Goal: Transaction & Acquisition: Book appointment/travel/reservation

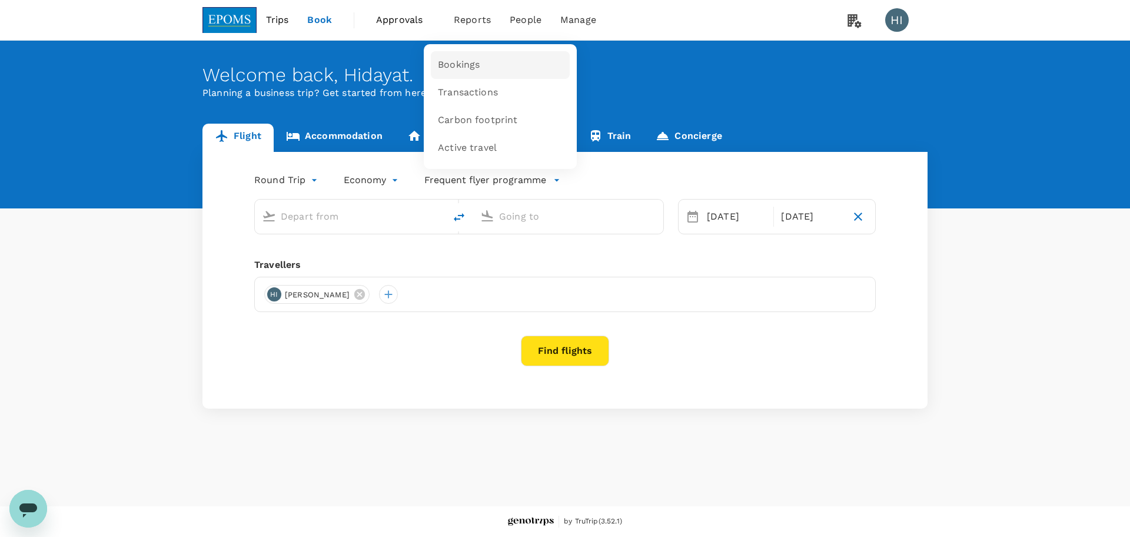
click at [468, 69] on span "Bookings" at bounding box center [459, 65] width 42 height 14
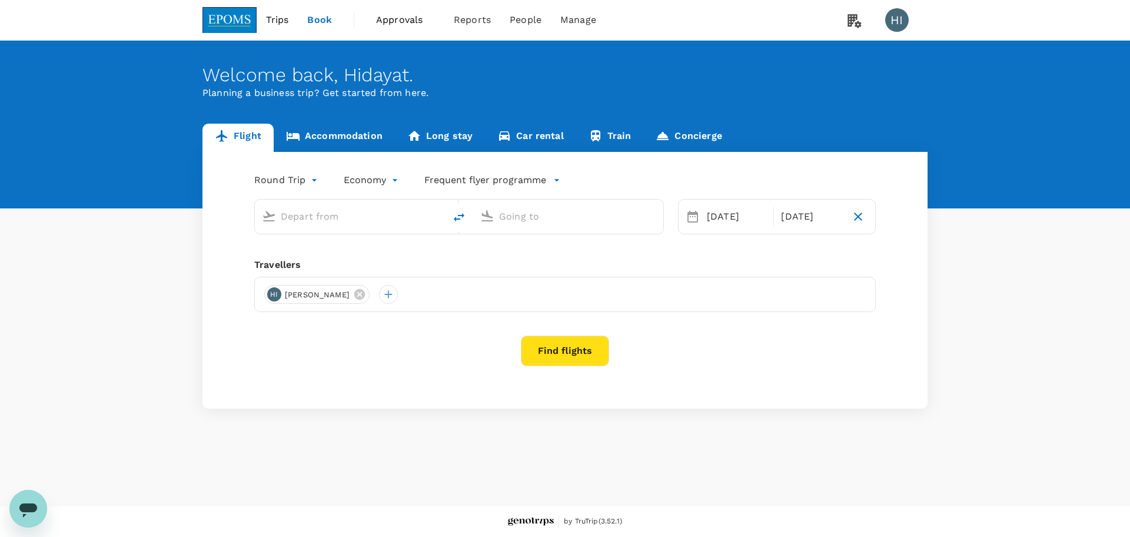
type input "Kuala Lumpur Intl (KUL)"
type input "Kota Kinabalu Intl (BKI)"
type input "Kuala Lumpur Intl (KUL)"
type input "Kota Kinabalu Intl (BKI)"
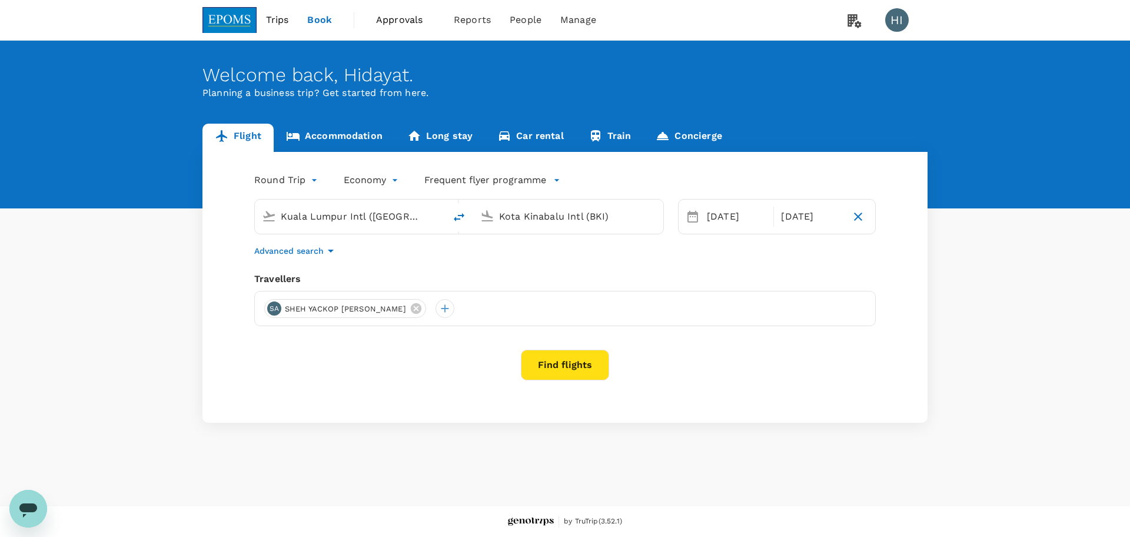
click at [582, 363] on button "Find flights" at bounding box center [565, 365] width 88 height 31
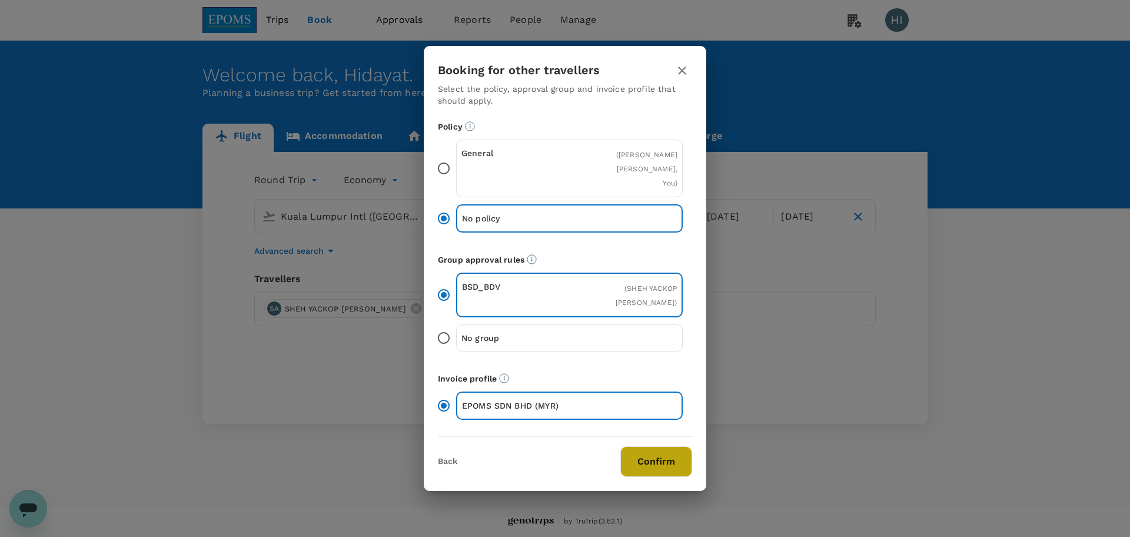
click at [635, 447] on button "Confirm" at bounding box center [656, 461] width 72 height 31
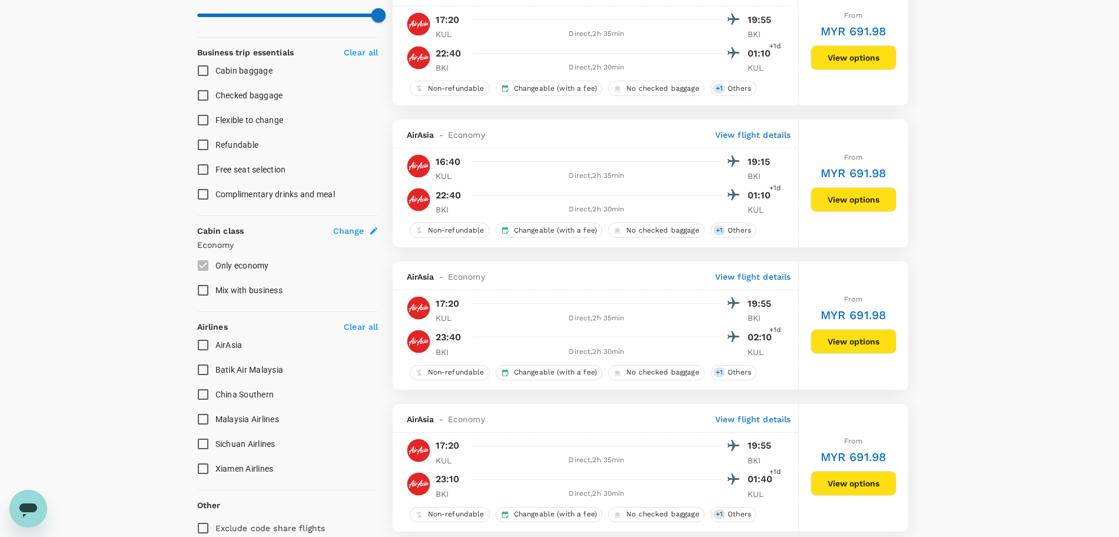
scroll to position [515, 0]
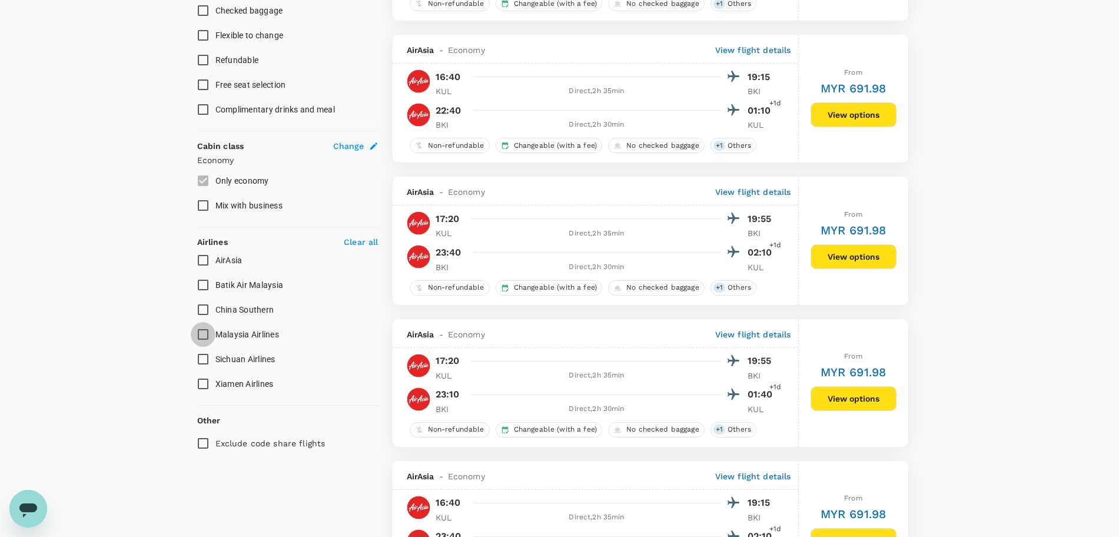
click at [198, 337] on input "Malaysia Airlines" at bounding box center [203, 334] width 25 height 25
checkbox input "true"
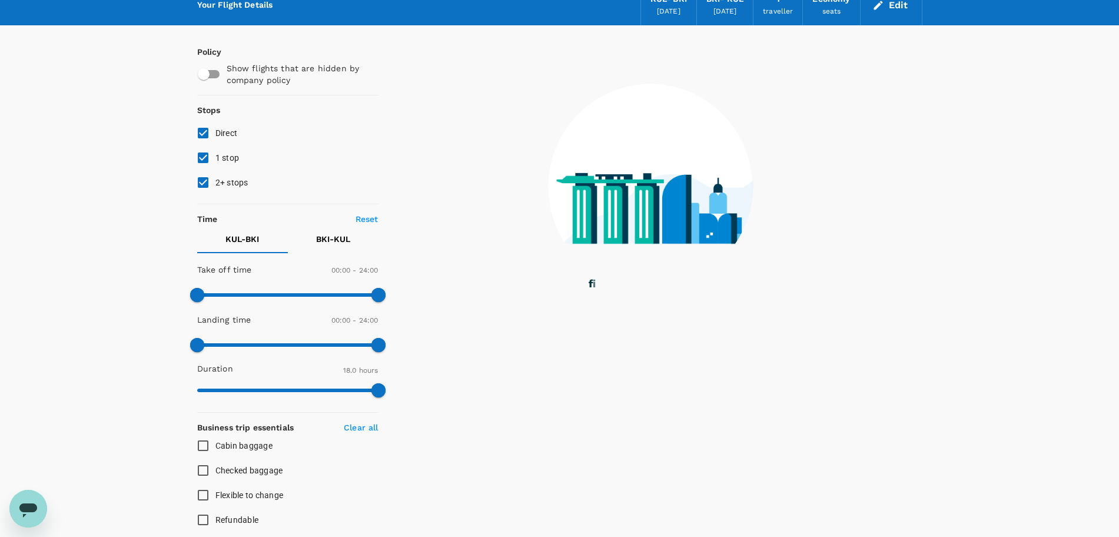
scroll to position [0, 0]
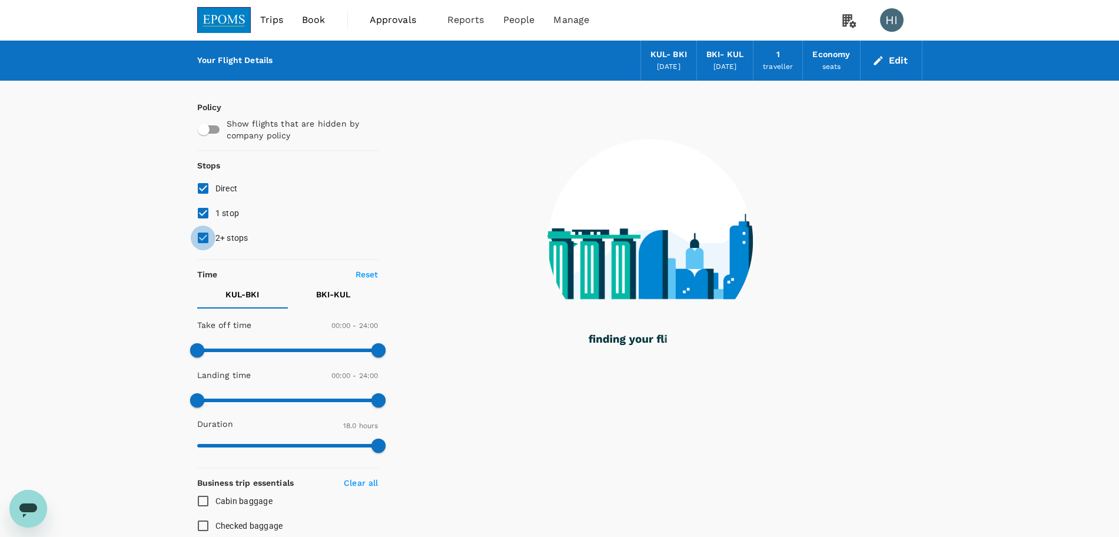
click at [200, 236] on input "2+ stops" at bounding box center [203, 237] width 25 height 25
checkbox input "false"
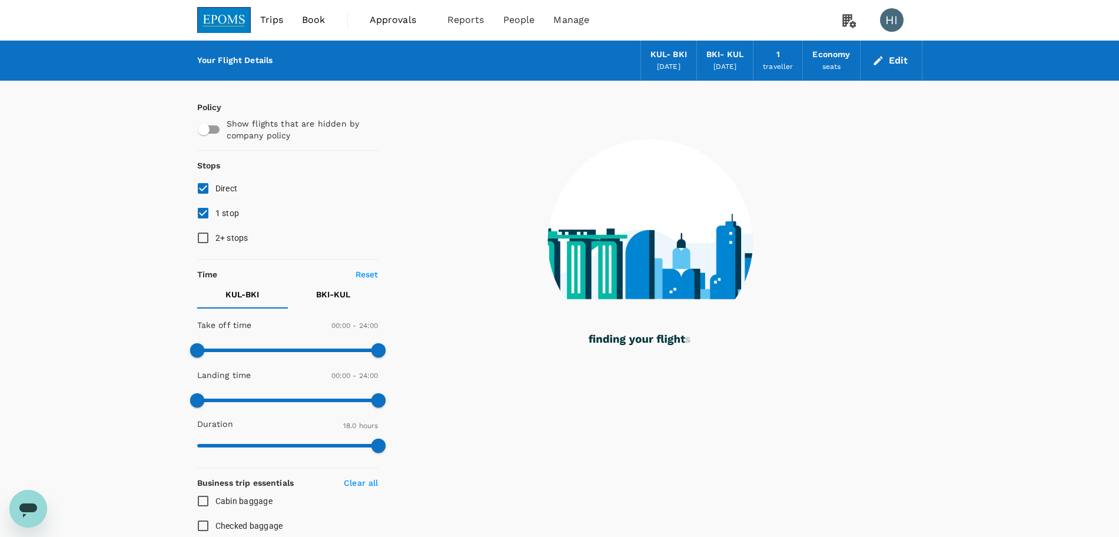
click at [198, 213] on input "1 stop" at bounding box center [203, 213] width 25 height 25
checkbox input "false"
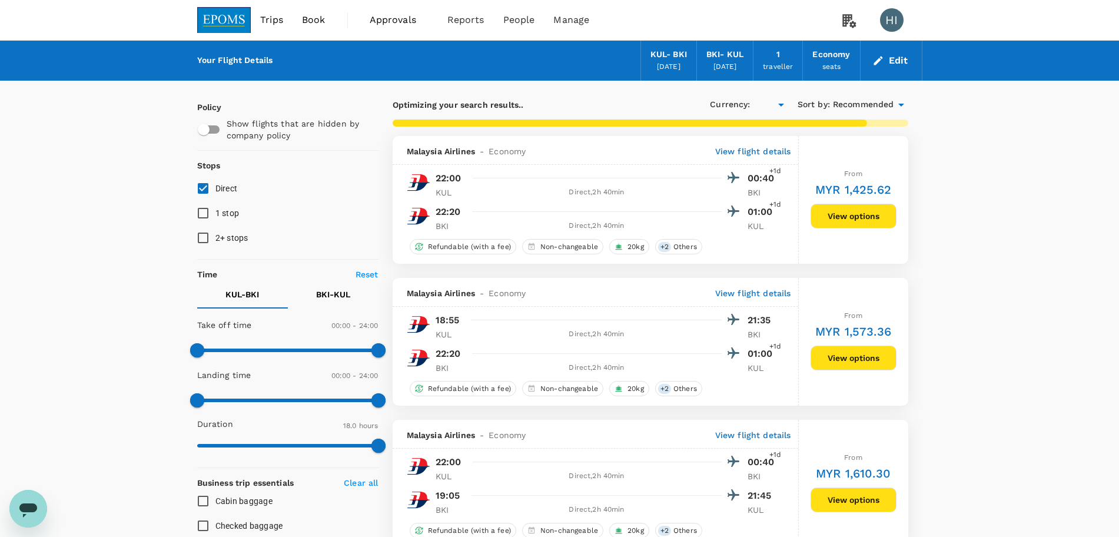
type input "MYR"
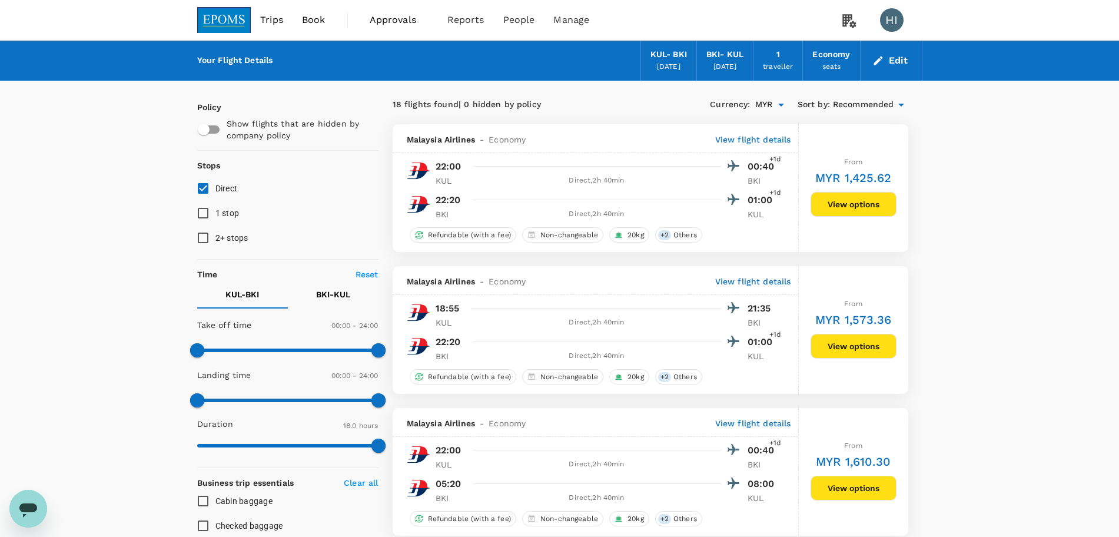
click at [901, 108] on icon at bounding box center [901, 105] width 14 height 14
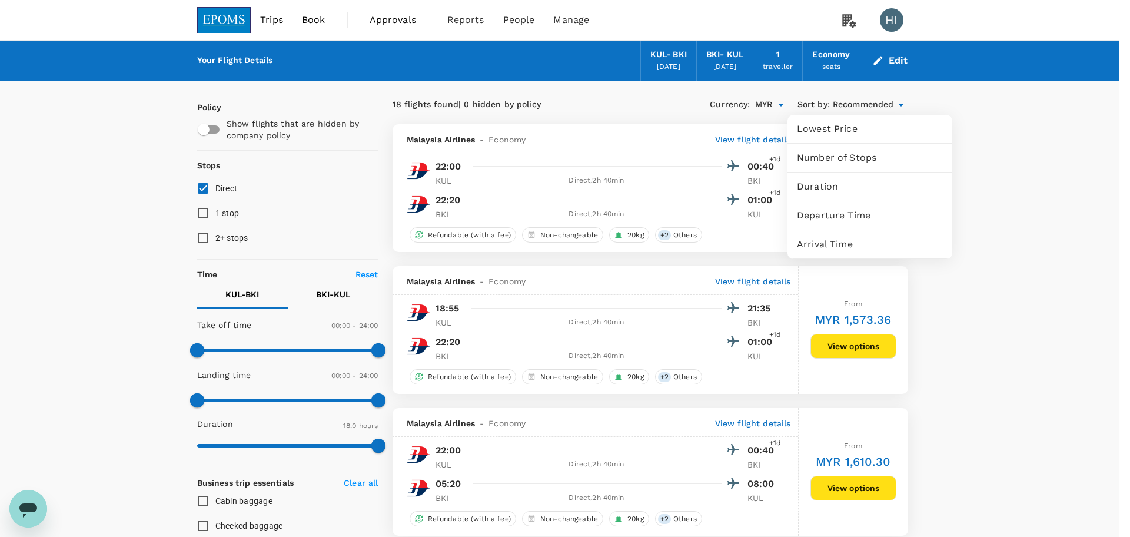
click at [874, 214] on span "Departure Time" at bounding box center [870, 215] width 146 height 14
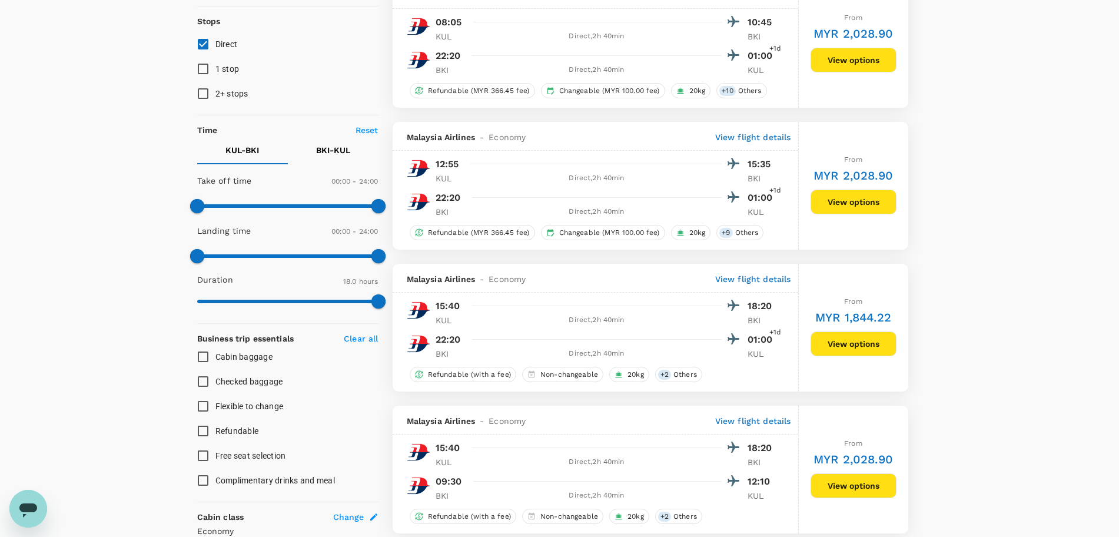
scroll to position [147, 0]
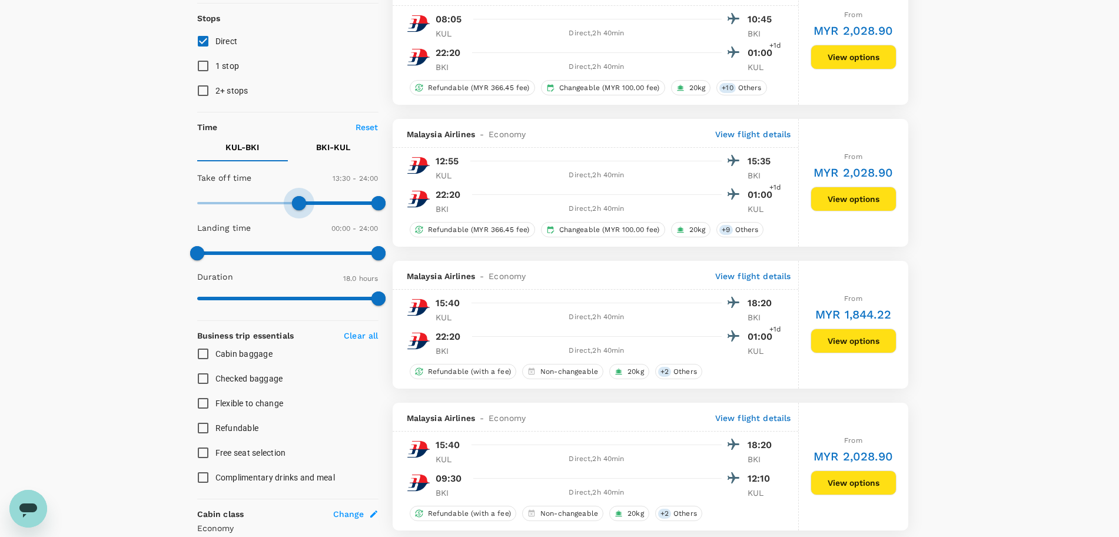
type input "750"
drag, startPoint x: 198, startPoint y: 205, endPoint x: 292, endPoint y: 192, distance: 94.5
click at [292, 196] on span at bounding box center [291, 203] width 14 height 14
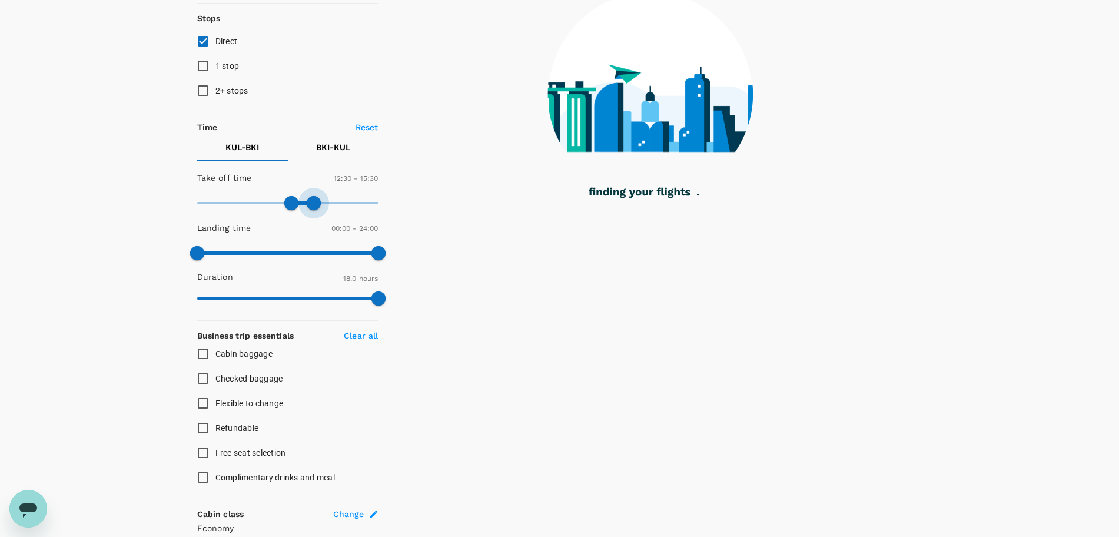
type input "900"
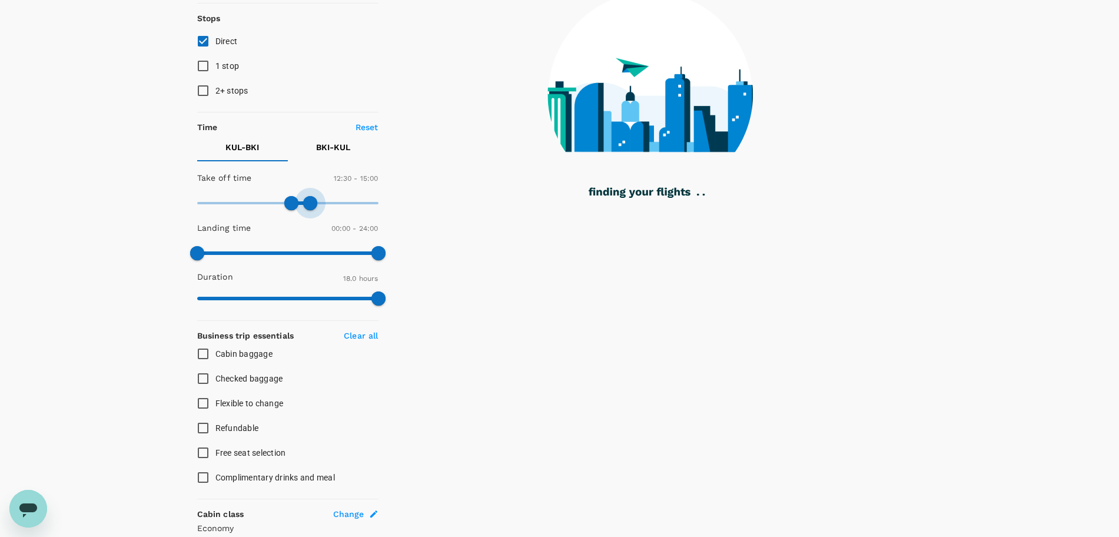
drag, startPoint x: 374, startPoint y: 202, endPoint x: 311, endPoint y: 202, distance: 63.0
click at [311, 202] on span at bounding box center [310, 203] width 14 height 14
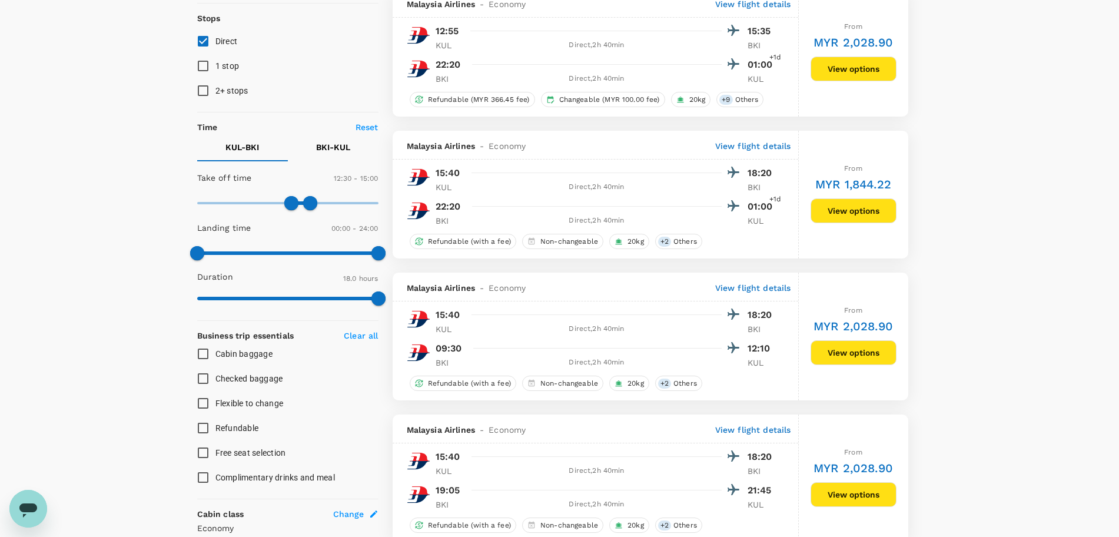
click at [325, 148] on p "BKI - KUL" at bounding box center [333, 147] width 34 height 12
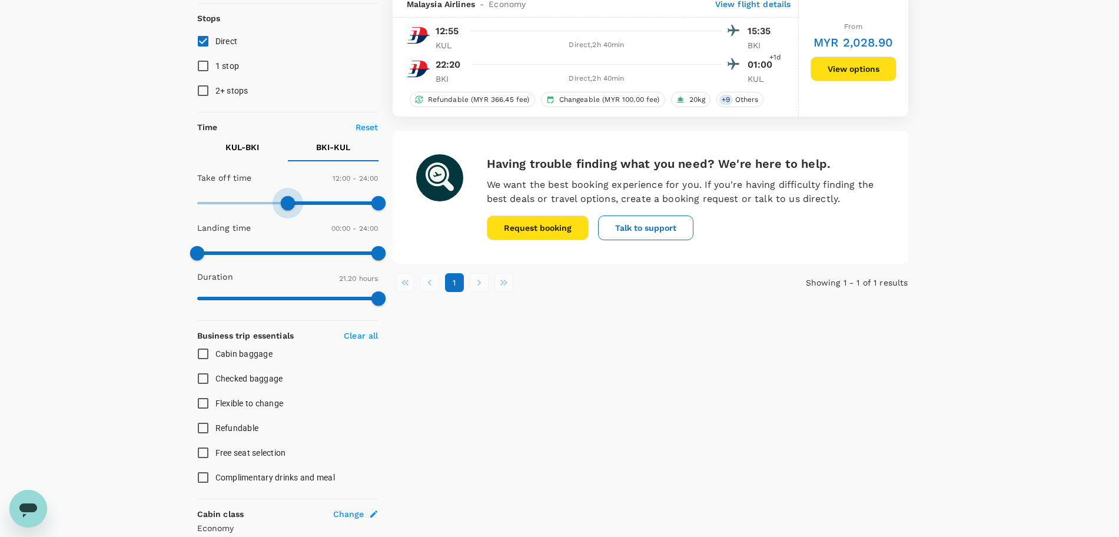
type input "660"
drag, startPoint x: 197, startPoint y: 200, endPoint x: 280, endPoint y: 206, distance: 83.8
click at [280, 206] on span at bounding box center [280, 203] width 14 height 14
type input "810"
drag, startPoint x: 384, startPoint y: 205, endPoint x: 299, endPoint y: 207, distance: 84.8
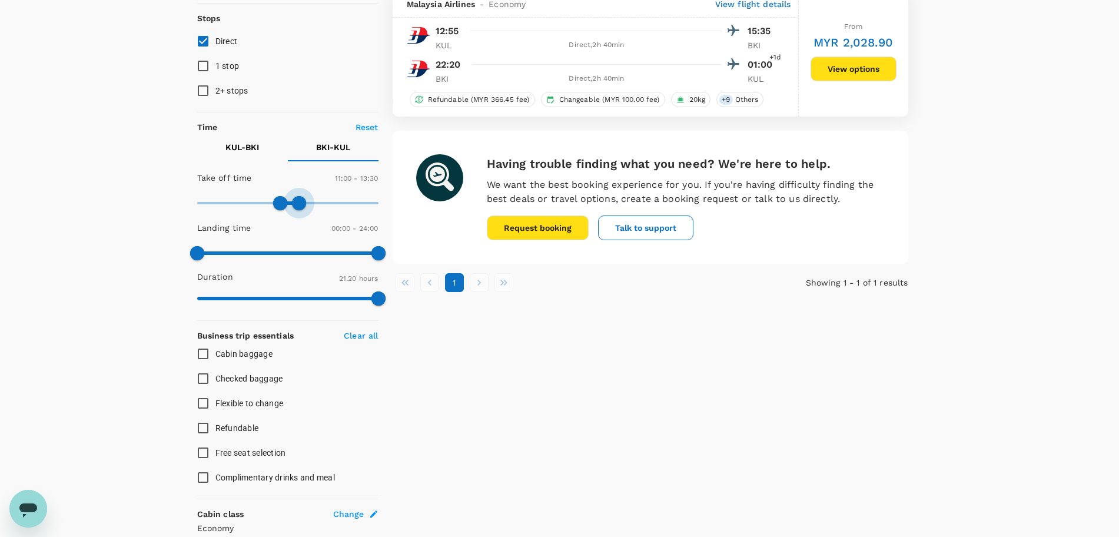
click at [299, 207] on span at bounding box center [299, 203] width 14 height 14
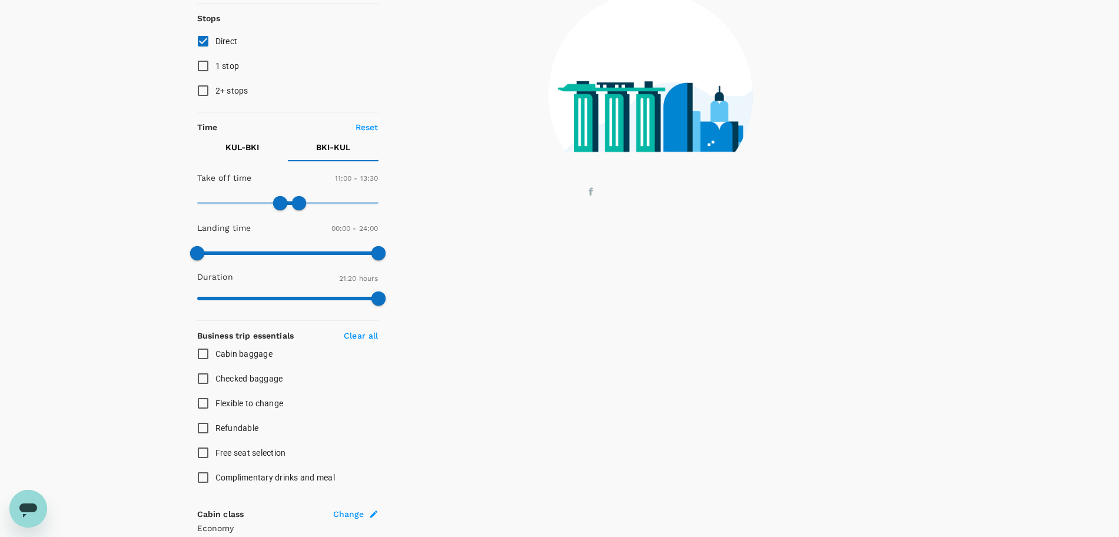
scroll to position [0, 0]
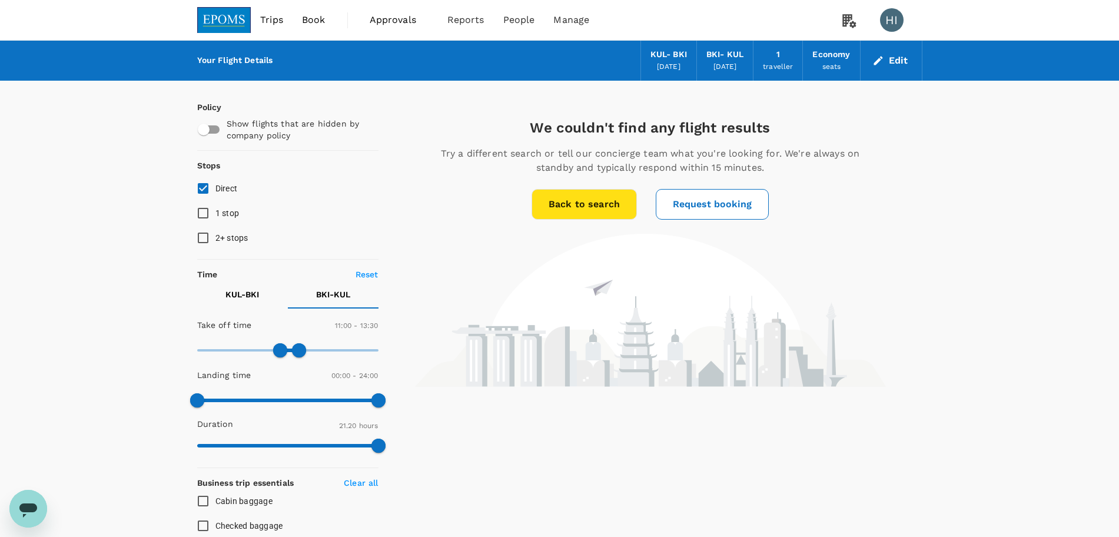
click at [364, 276] on p "Reset" at bounding box center [366, 274] width 23 height 12
type input "0"
type input "1440"
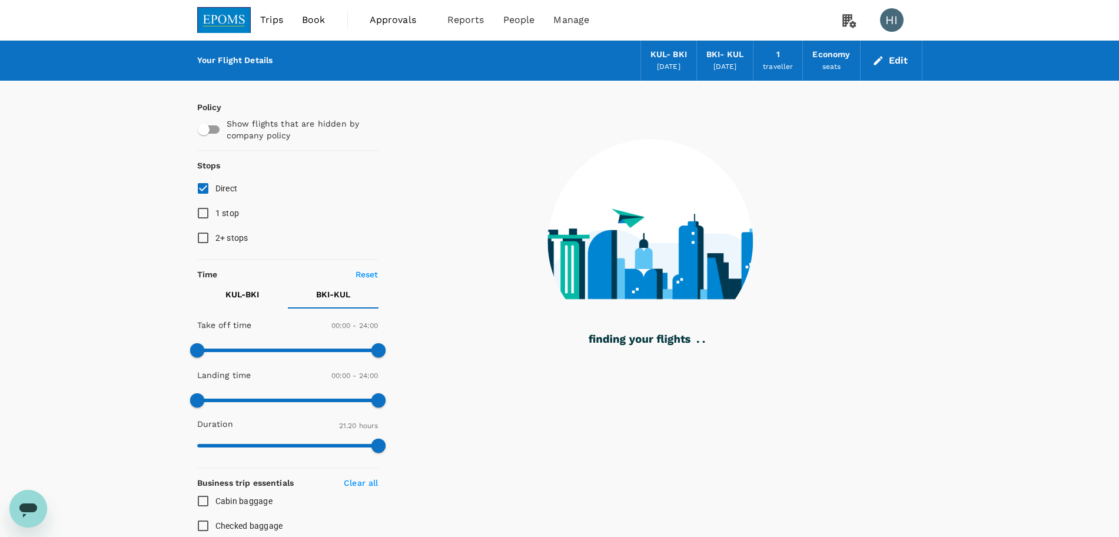
click at [262, 289] on button "KUL - BKI" at bounding box center [242, 294] width 91 height 28
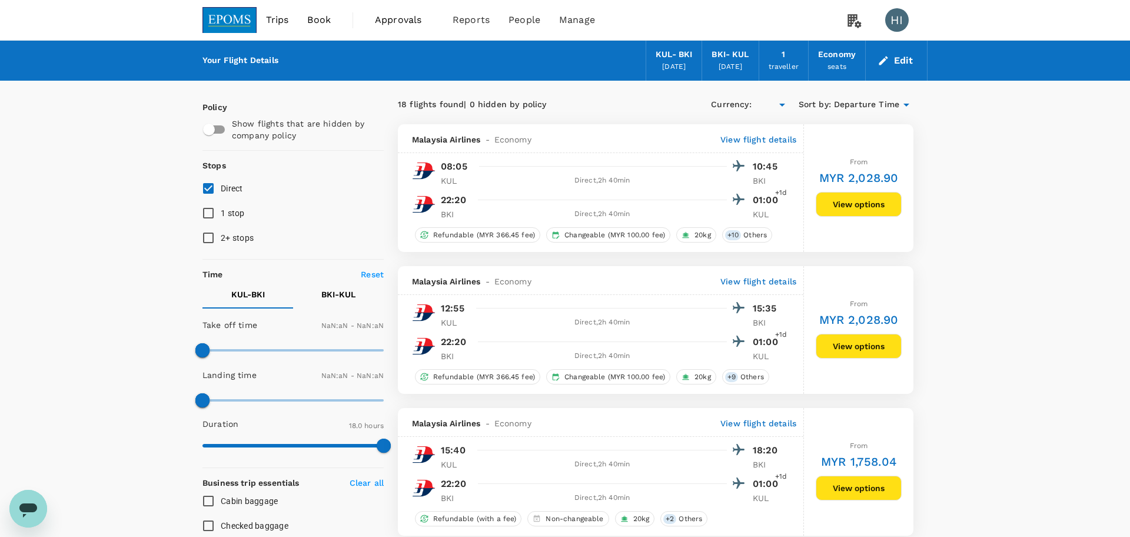
type input "MYR"
type input "1440"
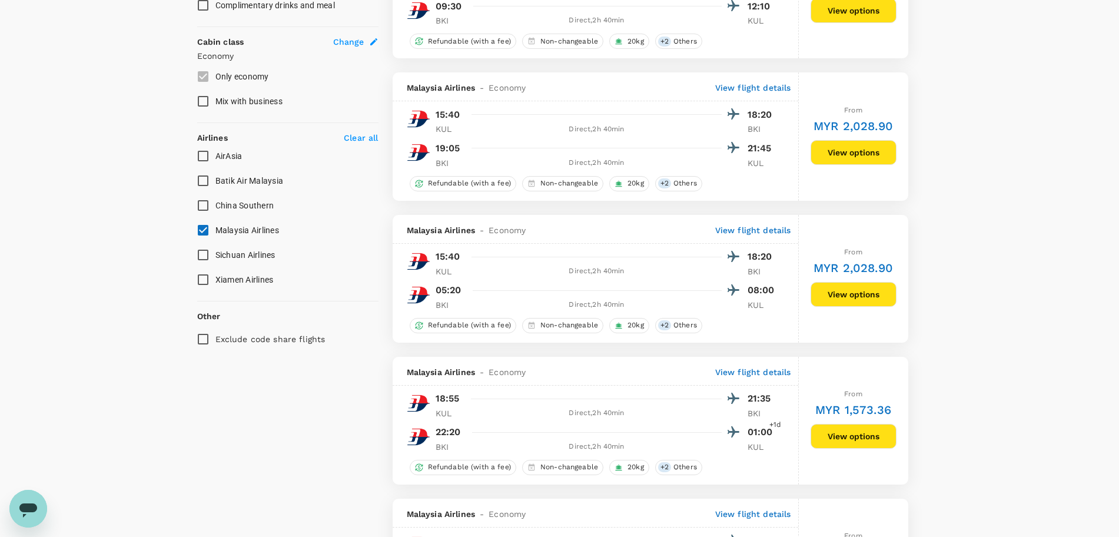
scroll to position [662, 0]
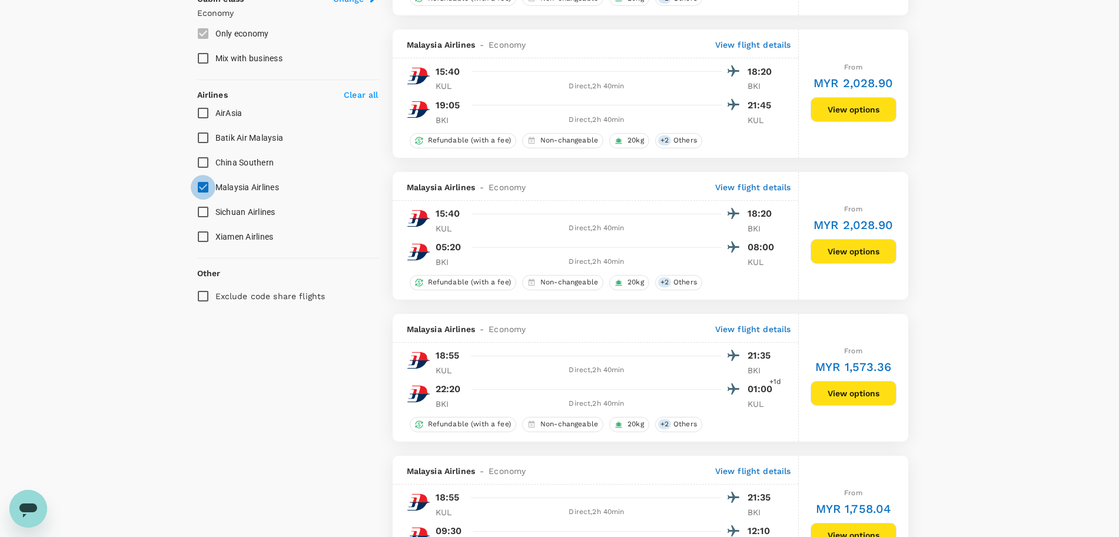
drag, startPoint x: 199, startPoint y: 191, endPoint x: 198, endPoint y: 173, distance: 17.7
click at [199, 187] on input "Malaysia Airlines" at bounding box center [203, 187] width 25 height 25
checkbox input "false"
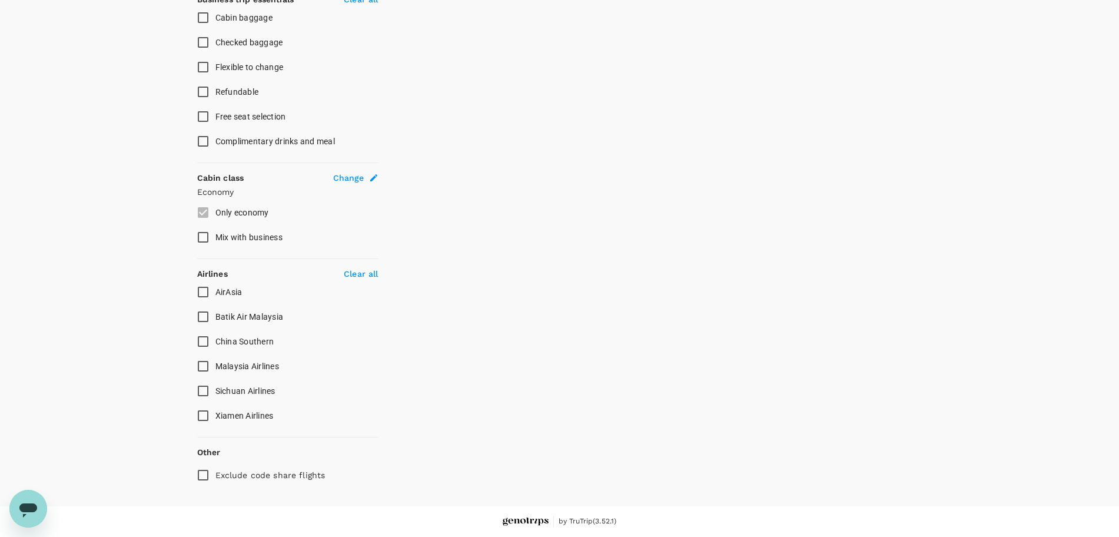
scroll to position [483, 0]
click at [198, 111] on input "Free seat selection" at bounding box center [203, 116] width 25 height 25
click at [206, 114] on input "Free seat selection" at bounding box center [203, 116] width 25 height 25
checkbox input "false"
click at [207, 296] on input "AirAsia" at bounding box center [203, 291] width 25 height 25
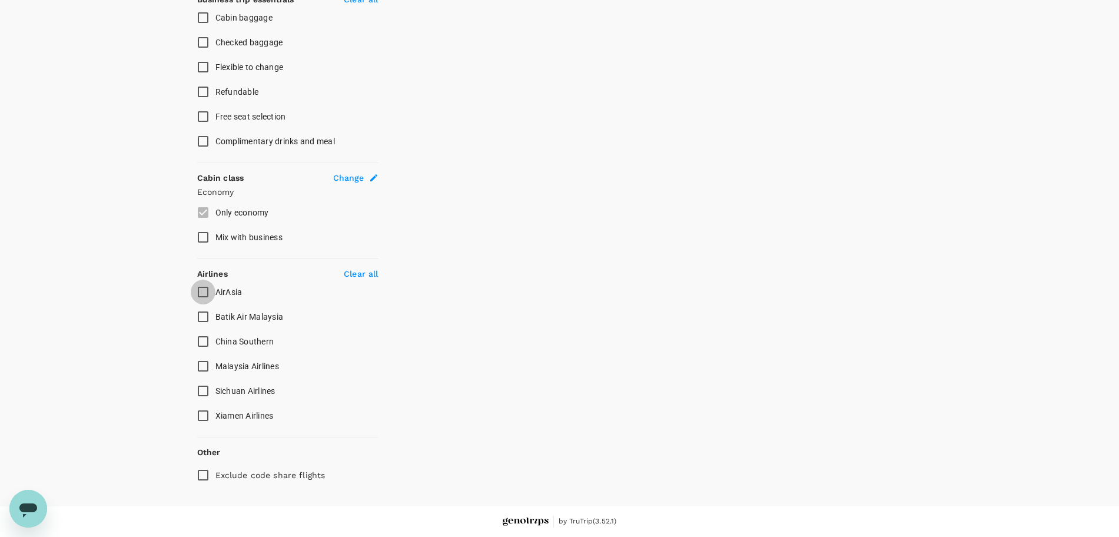
checkbox input "true"
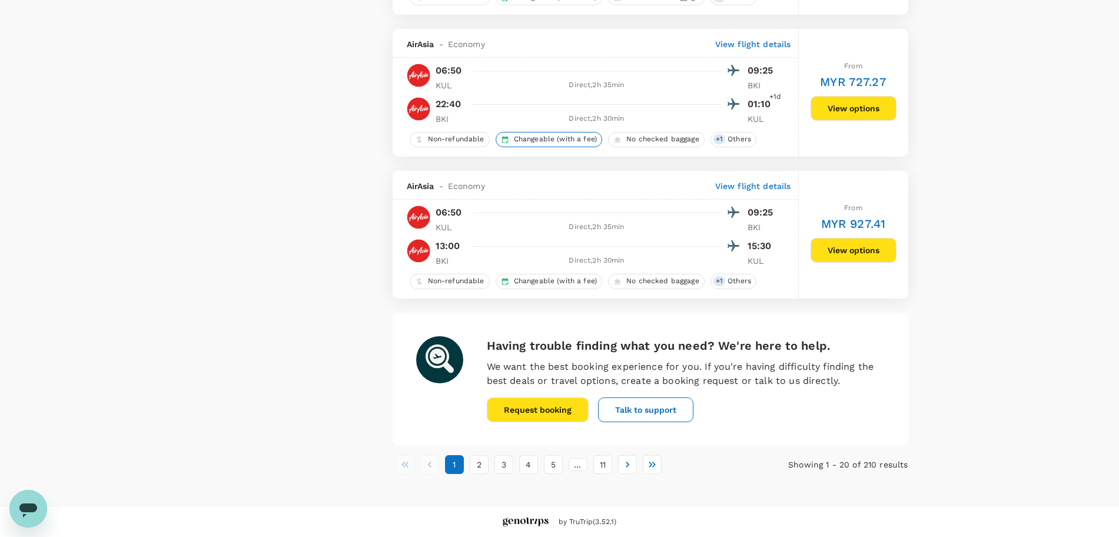
scroll to position [2650, 0]
click at [548, 470] on button "5" at bounding box center [553, 463] width 19 height 19
click at [601, 466] on button "11" at bounding box center [602, 463] width 19 height 19
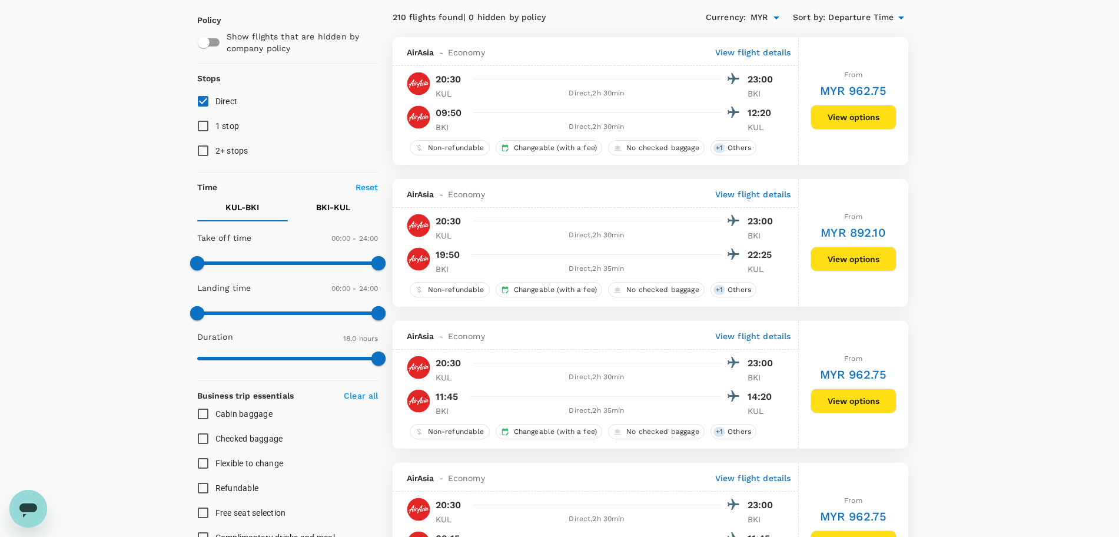
scroll to position [0, 0]
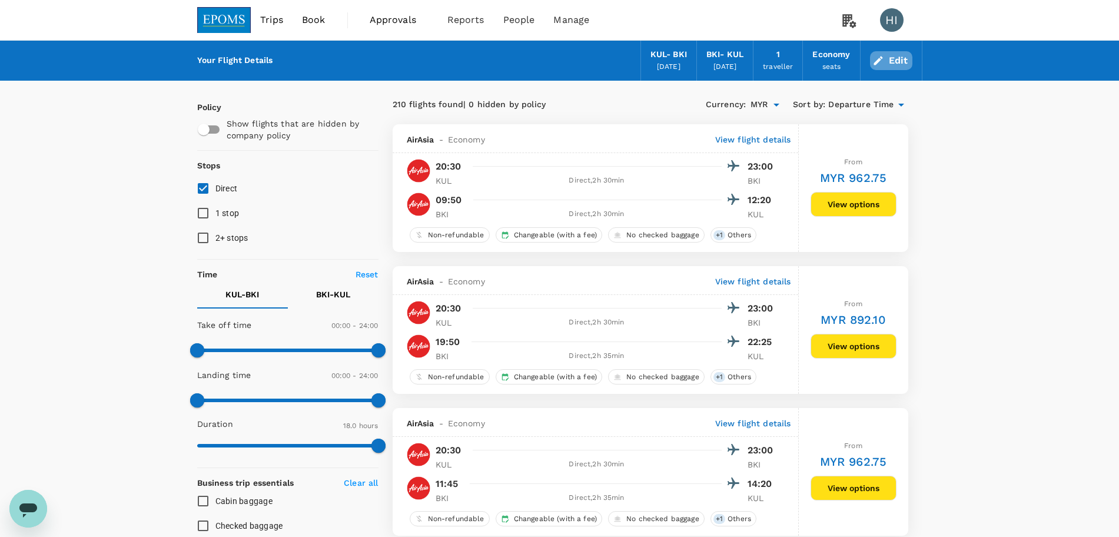
click at [910, 56] on button "Edit" at bounding box center [891, 60] width 42 height 19
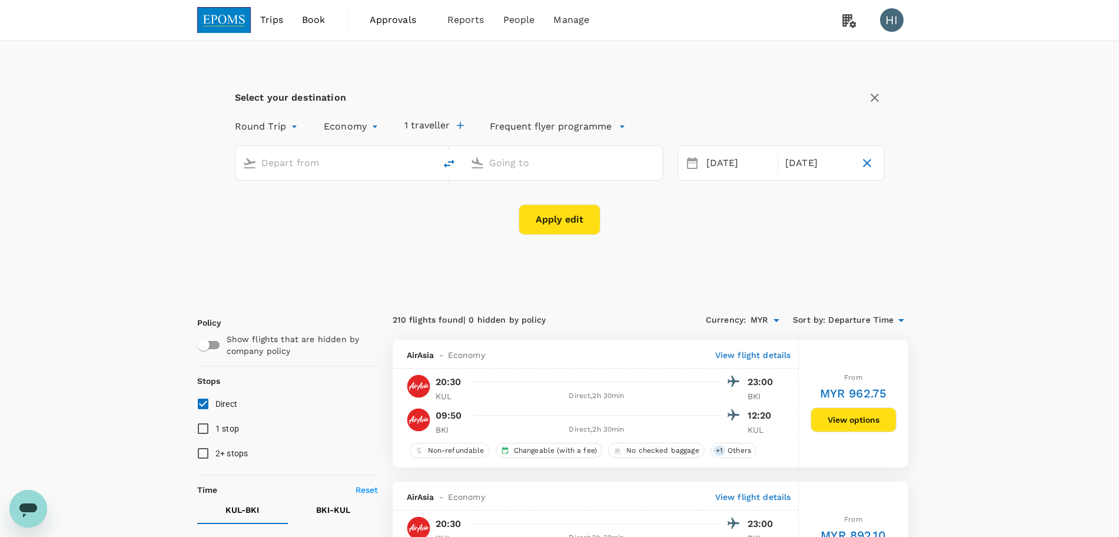
type input "Kuala Lumpur Intl ([GEOGRAPHIC_DATA])"
type input "Kota Kinabalu Intl (BKI)"
click at [730, 145] on div "[DATE] Sep" at bounding box center [780, 162] width 207 height 35
click at [730, 160] on div "[DATE]" at bounding box center [738, 163] width 74 height 23
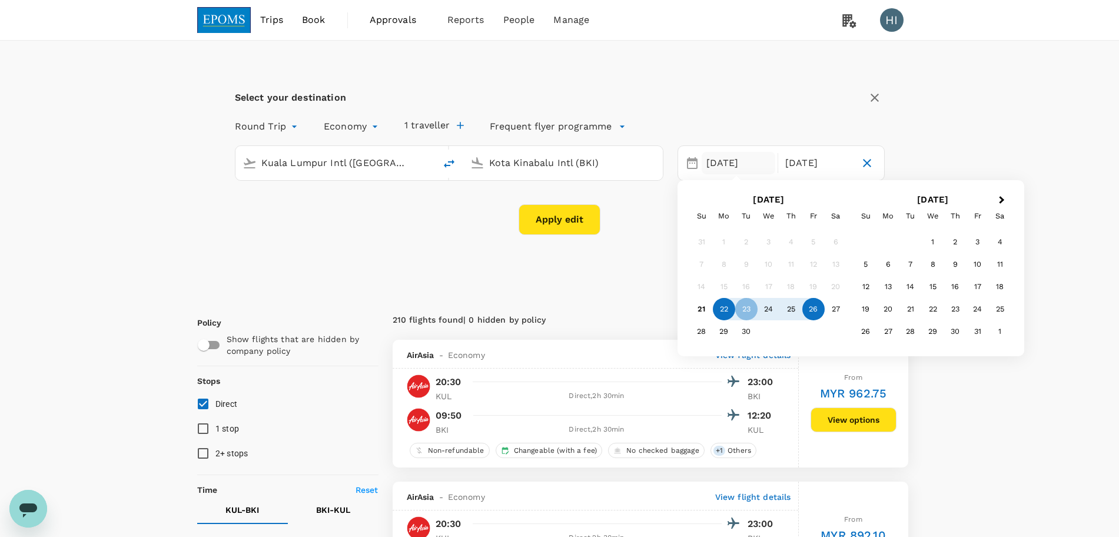
click at [717, 309] on div "22" at bounding box center [724, 309] width 22 height 22
click at [789, 312] on div "25" at bounding box center [791, 309] width 22 height 22
click at [448, 159] on icon "delete" at bounding box center [449, 164] width 14 height 14
type input "Kota Kinabalu Intl (BKI)"
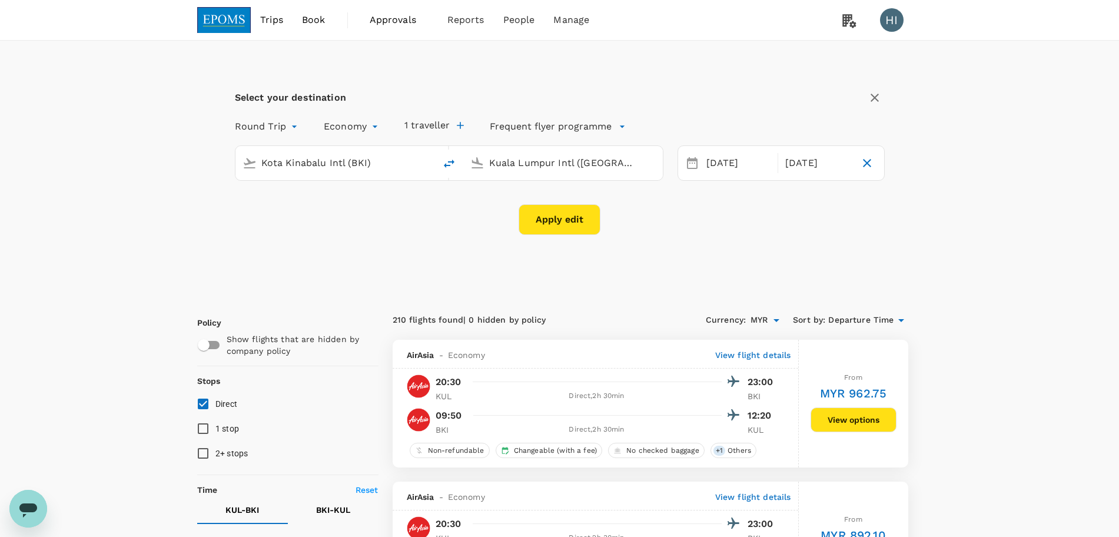
click at [518, 160] on input "Kuala Lumpur Intl ([GEOGRAPHIC_DATA])" at bounding box center [563, 163] width 149 height 18
click at [481, 207] on p "Miri Intl" at bounding box center [580, 209] width 207 height 12
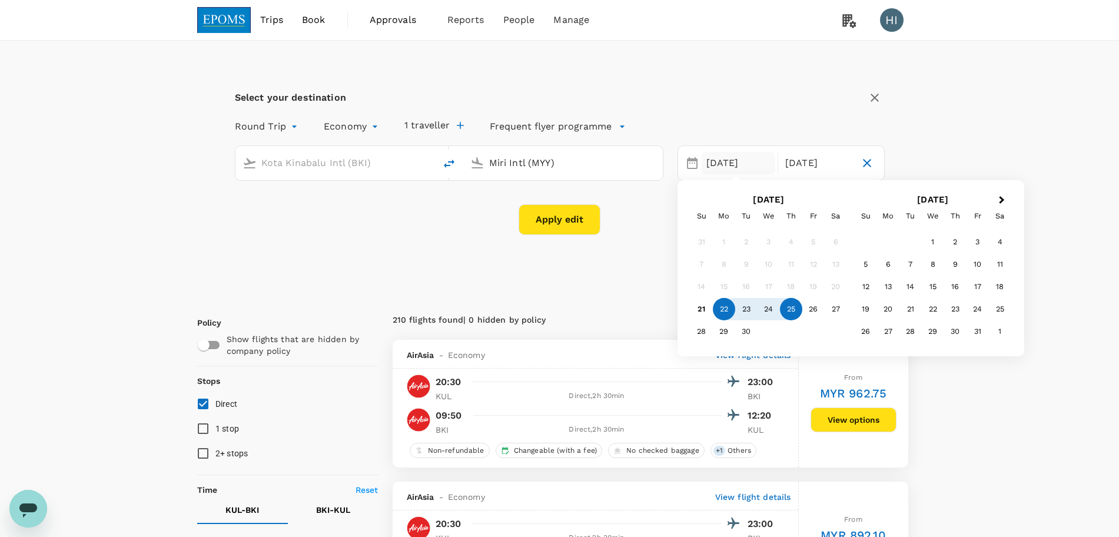
type input "Miri Intl (MYY)"
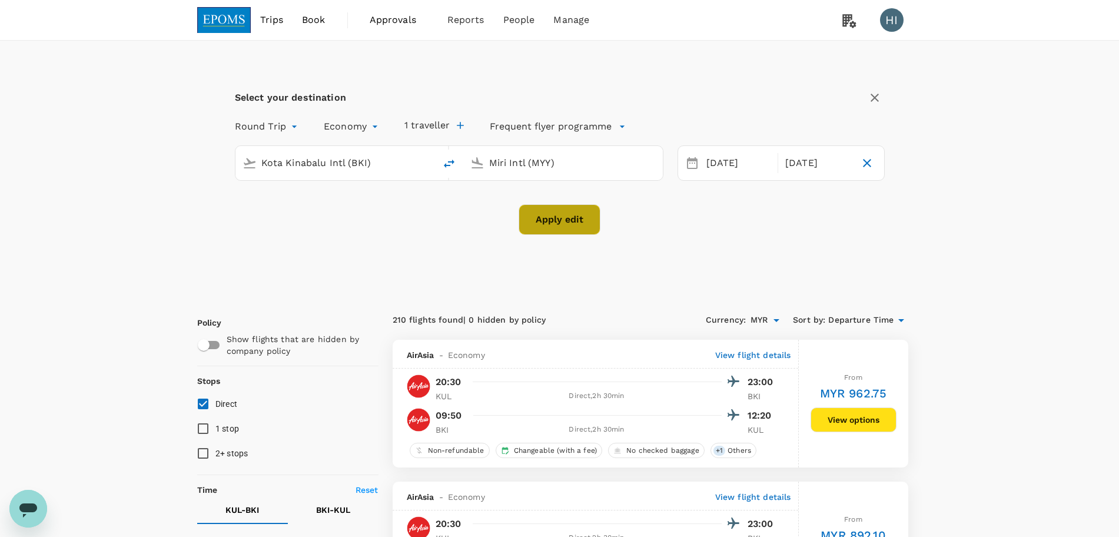
click at [542, 219] on button "Apply edit" at bounding box center [559, 219] width 82 height 31
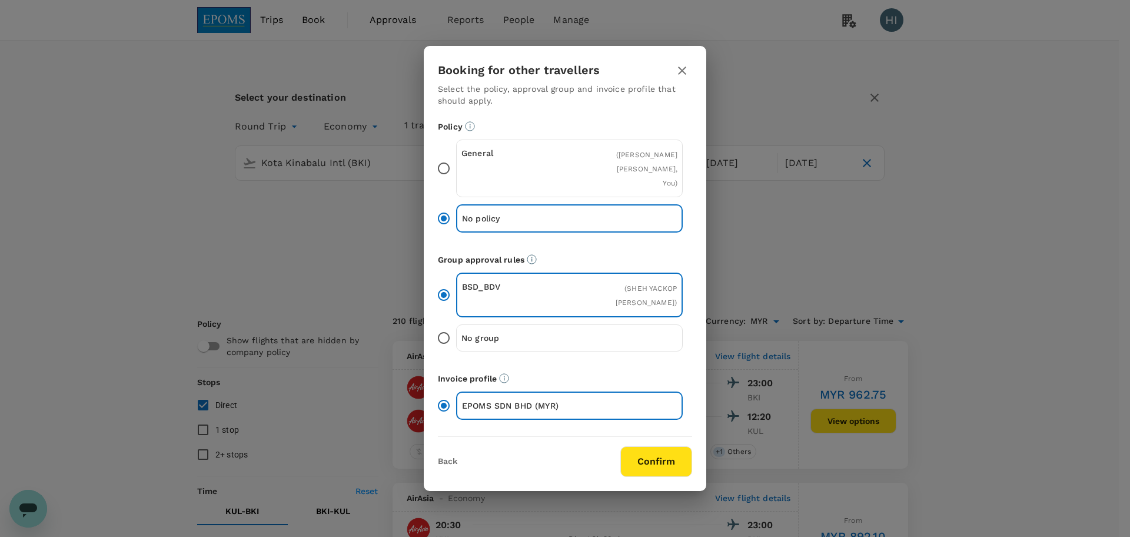
click at [654, 457] on button "Confirm" at bounding box center [656, 461] width 72 height 31
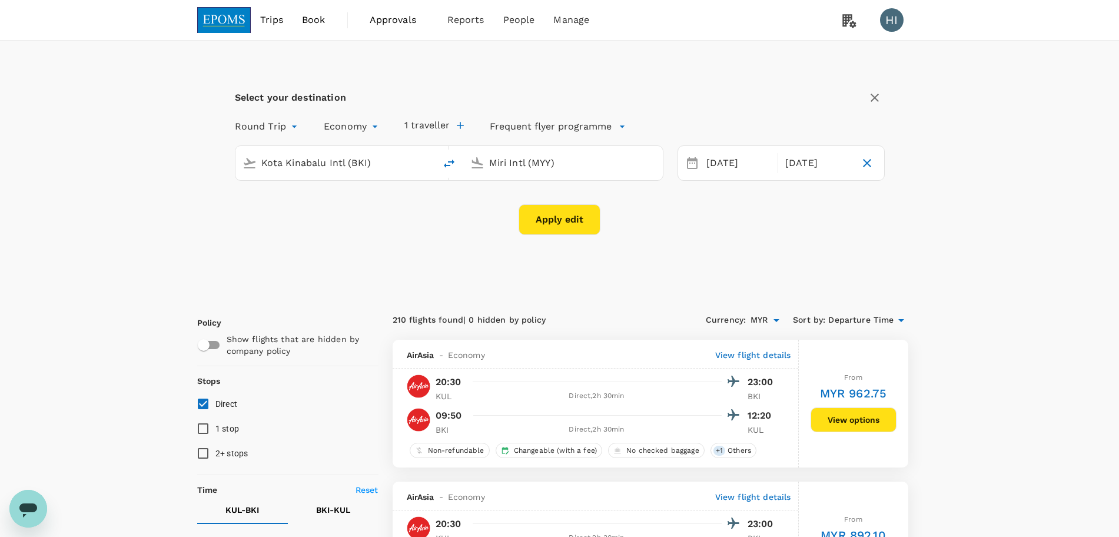
checkbox input "false"
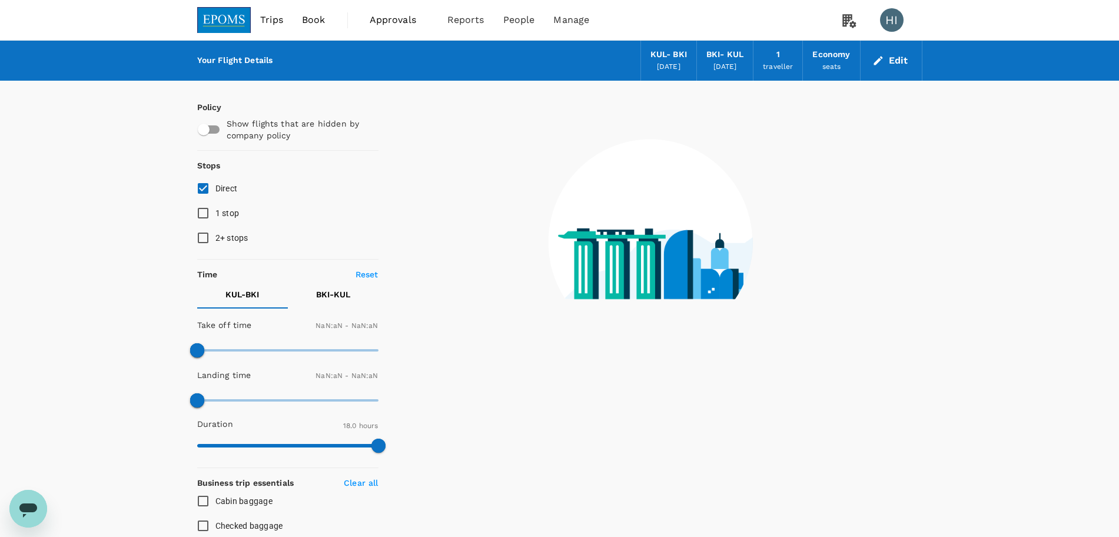
checkbox input "false"
type input "1440"
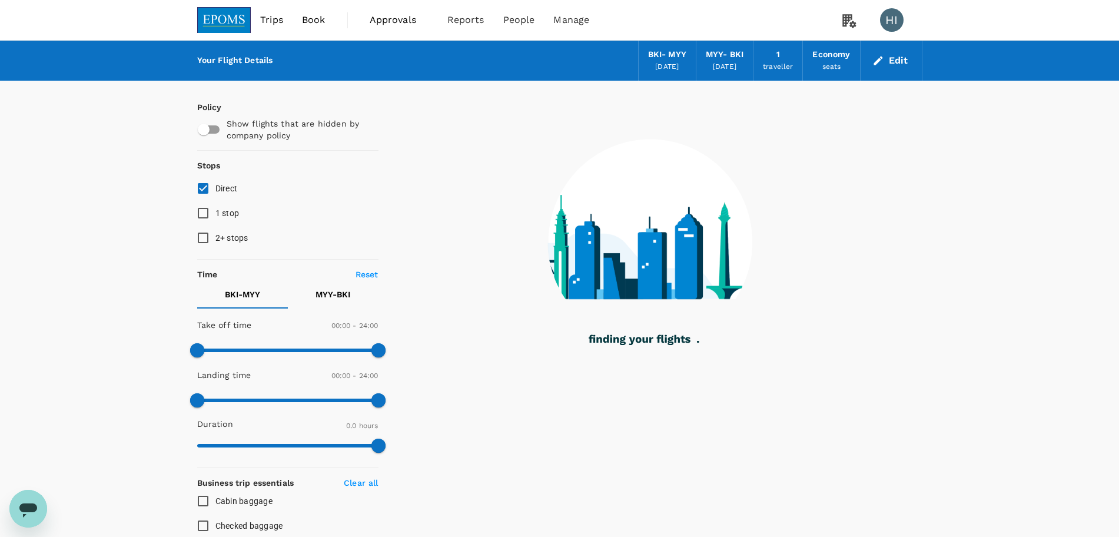
type input "220"
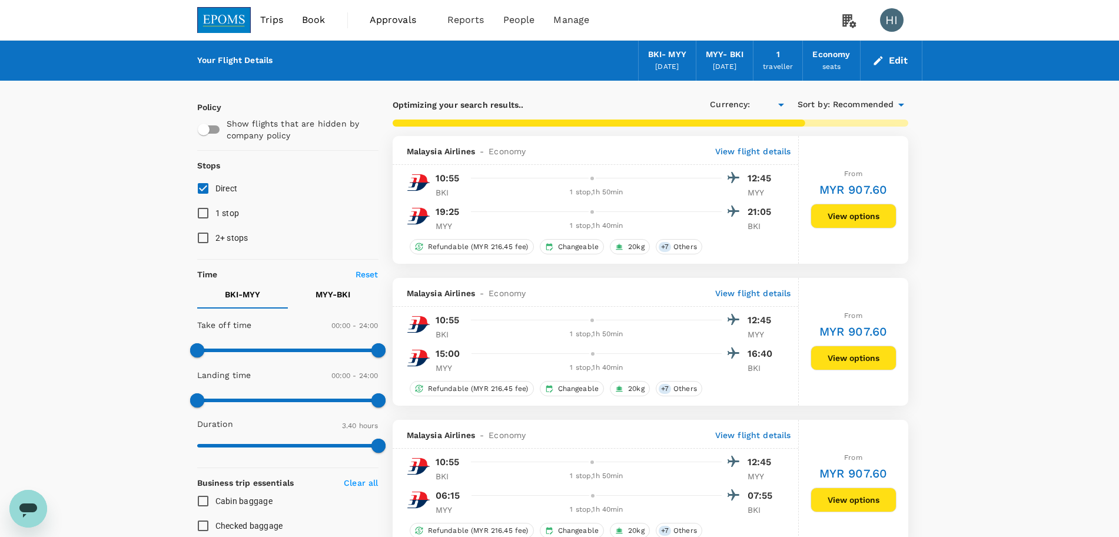
checkbox input "true"
type input "MYR"
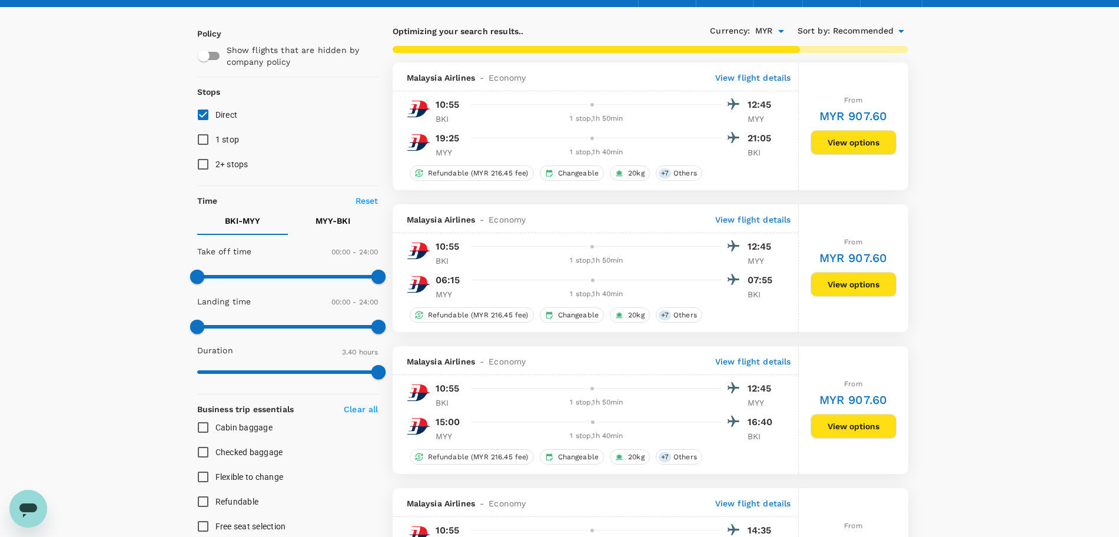
click at [204, 113] on input "Direct" at bounding box center [203, 114] width 25 height 25
checkbox input "true"
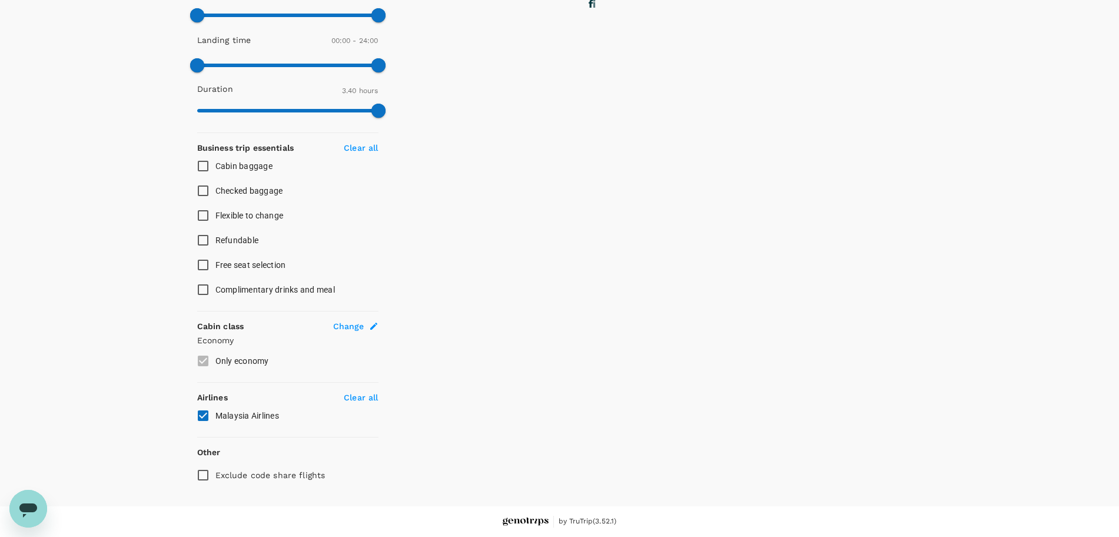
type input "675"
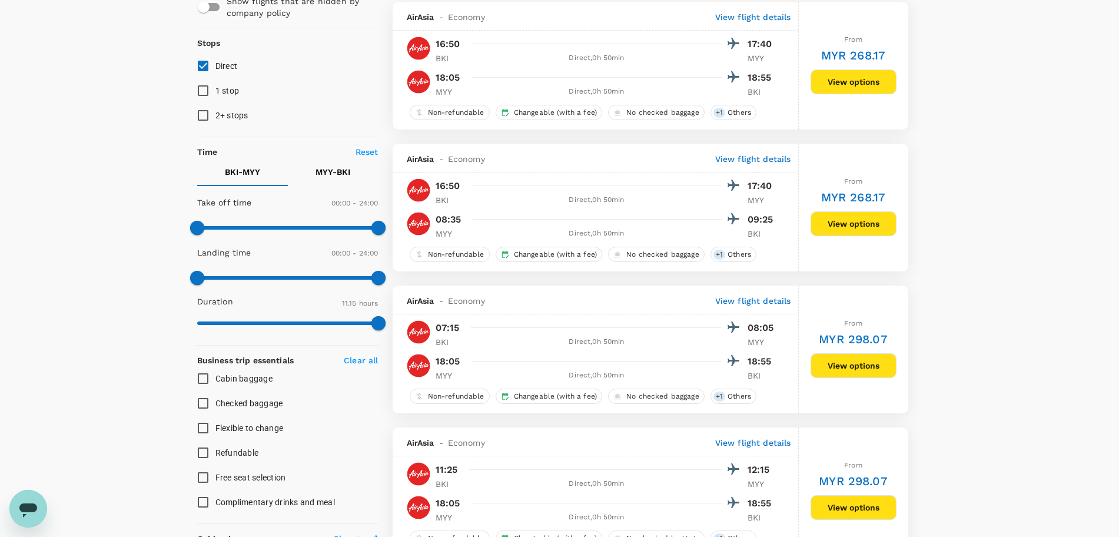
scroll to position [0, 0]
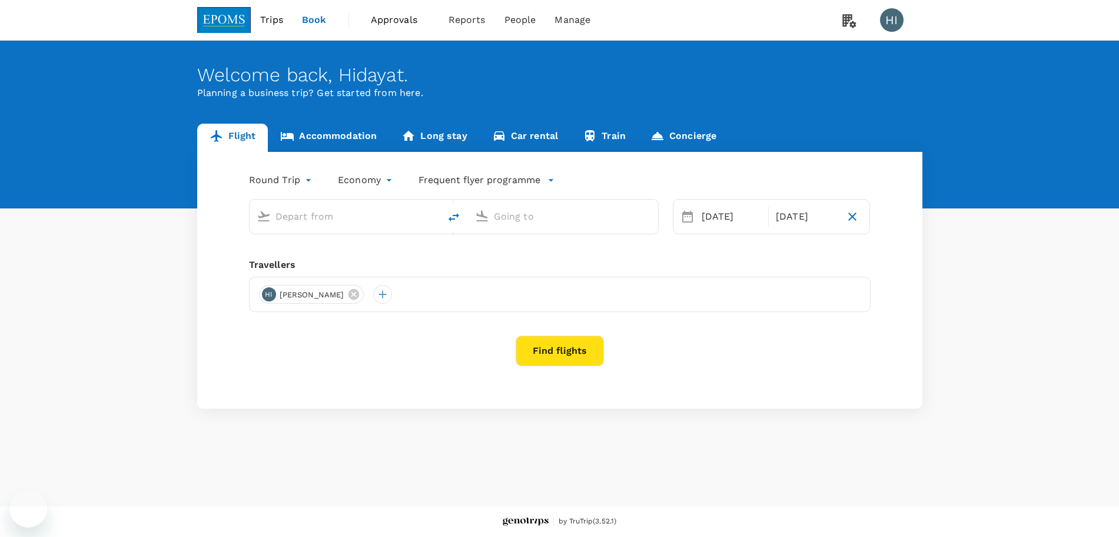
type input "Kota Kinabalu Intl (BKI)"
type input "Miri Intl (MYY)"
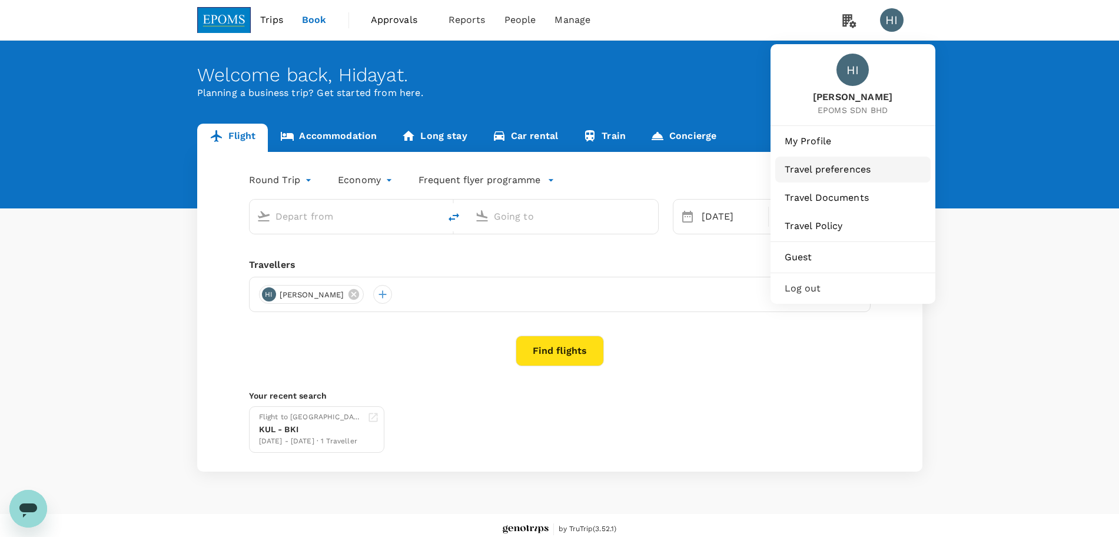
type input "Kota Kinabalu Intl (BKI)"
type input "Miri Intl (MYY)"
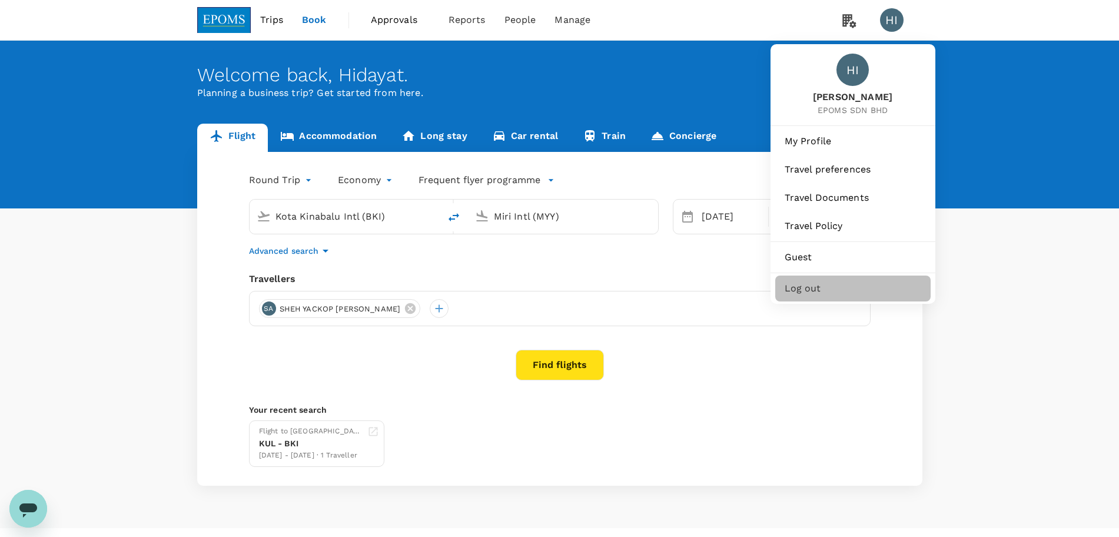
click at [828, 292] on span "Log out" at bounding box center [852, 288] width 137 height 14
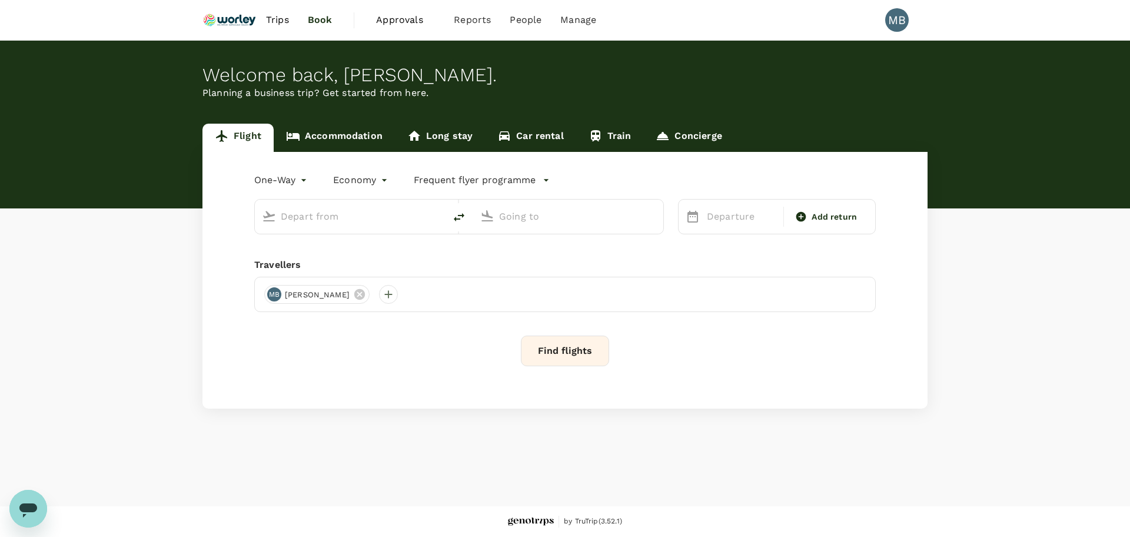
type input "roundtrip"
type input "Kuala Lumpur Intl ([GEOGRAPHIC_DATA])"
type input "Miri Intl (MYY)"
